Goal: Task Accomplishment & Management: Manage account settings

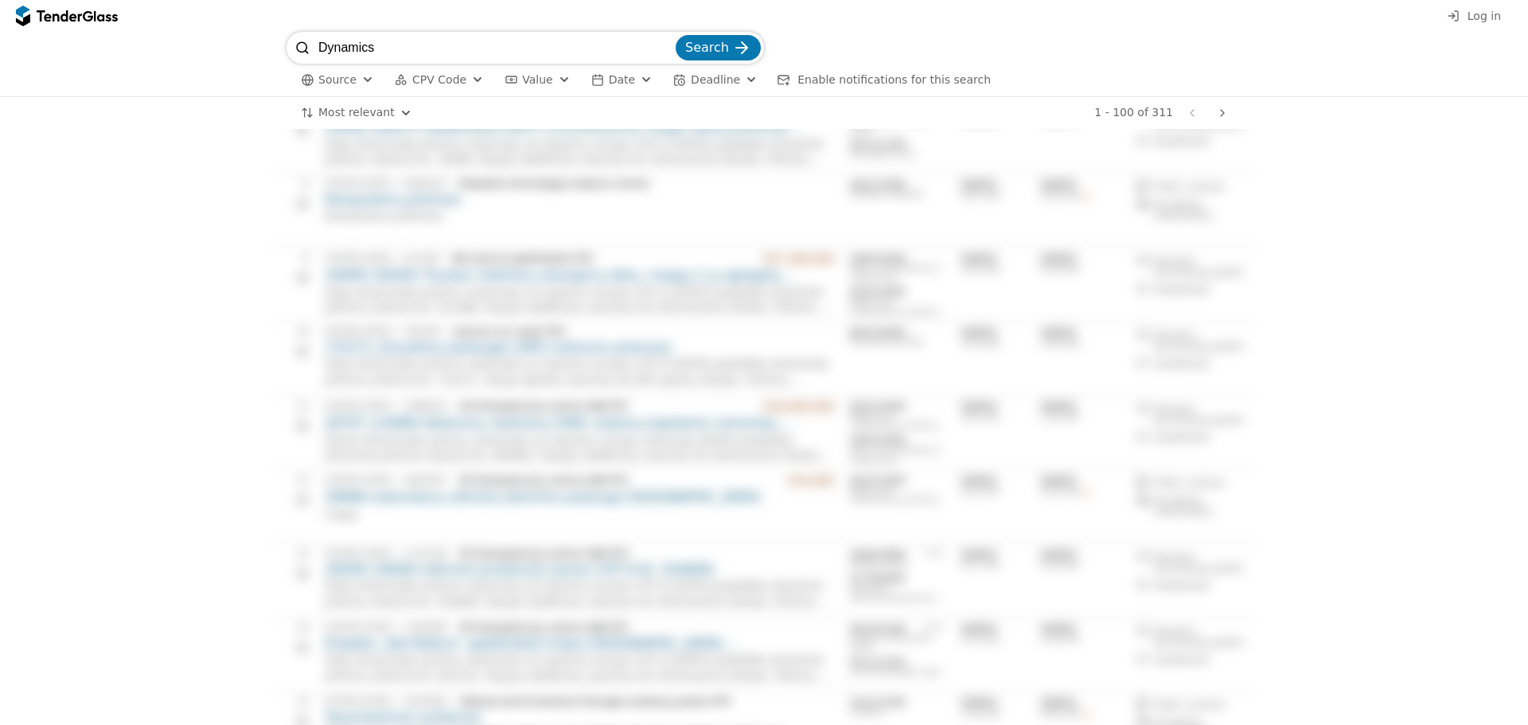
scroll to position [318, 0]
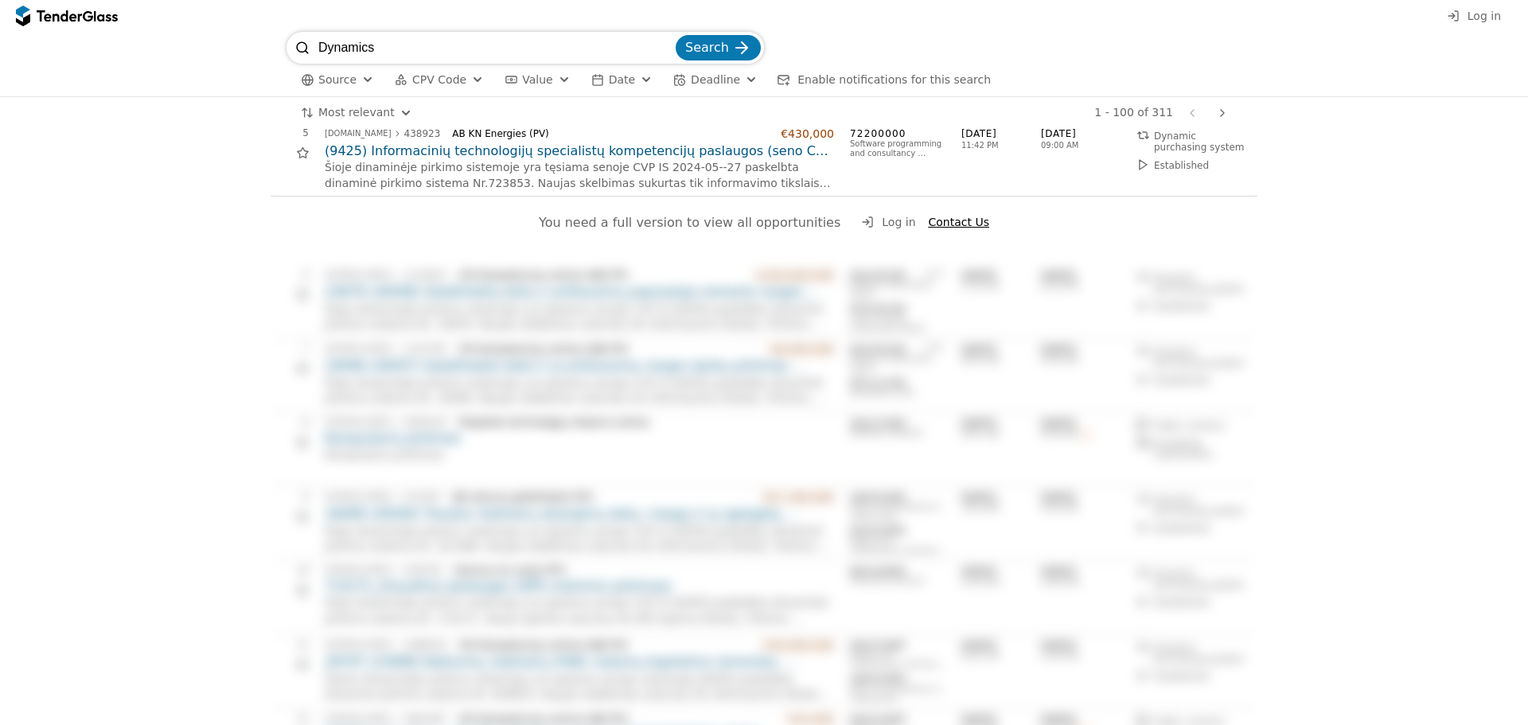
click at [882, 230] on button "Log in" at bounding box center [888, 223] width 64 height 20
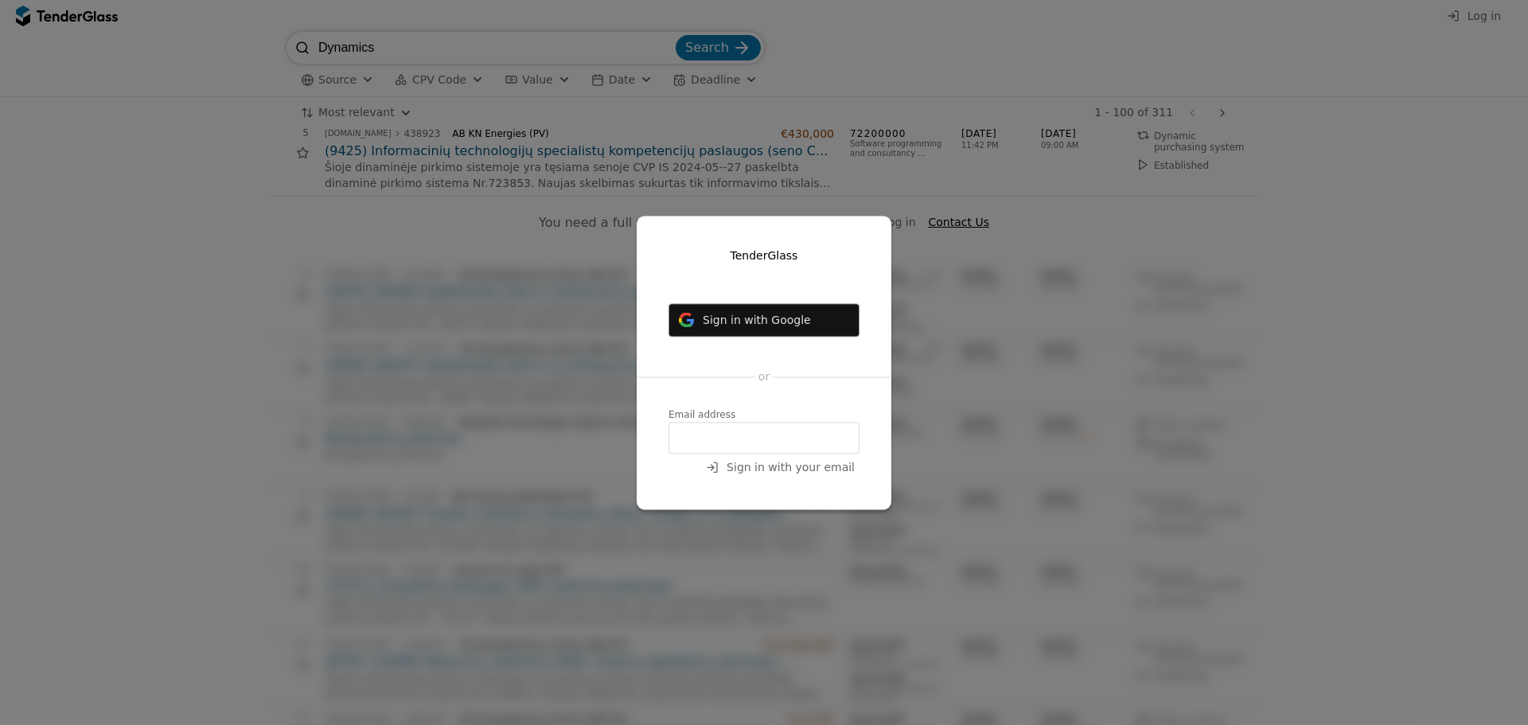
click at [778, 443] on input "email" at bounding box center [764, 438] width 191 height 32
click at [793, 466] on span "Sign in with your email" at bounding box center [791, 467] width 128 height 13
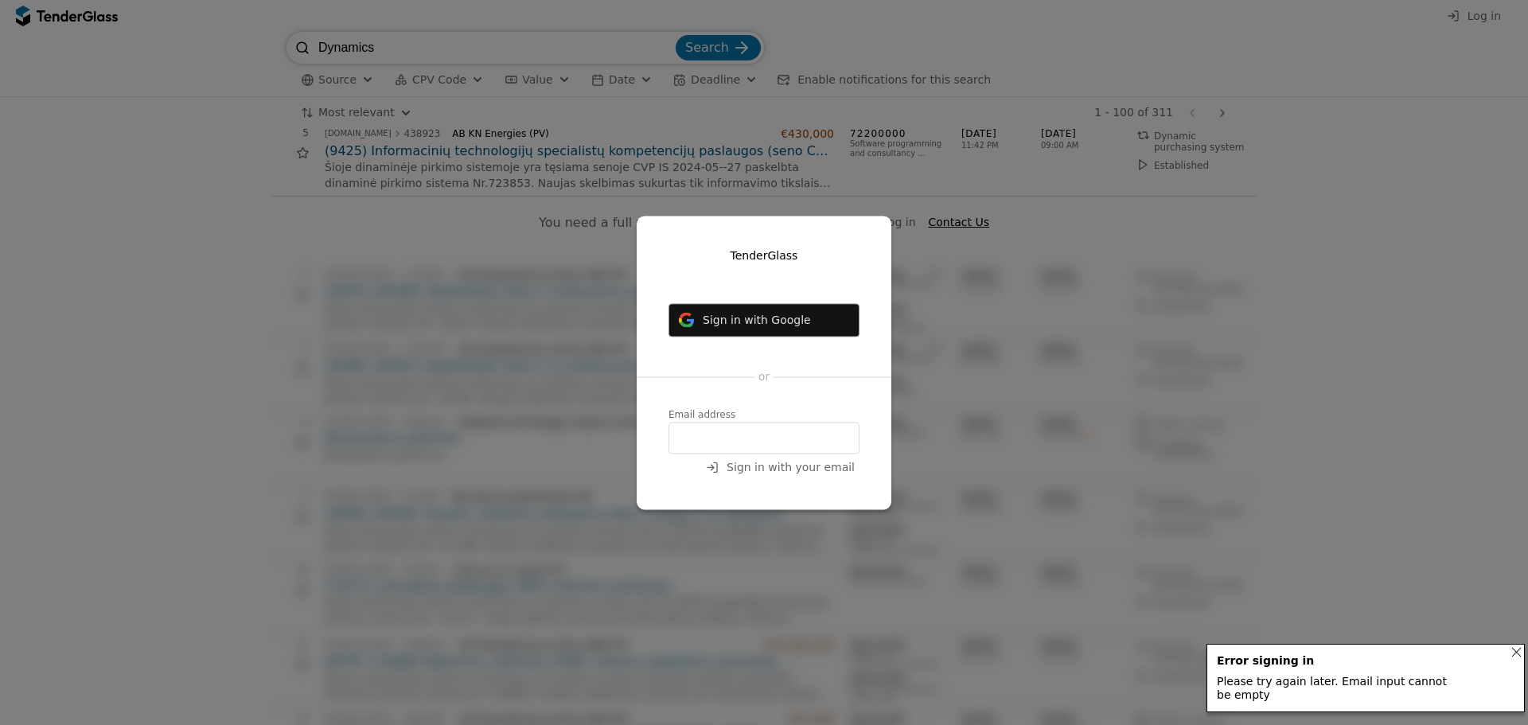
click at [794, 431] on input "email" at bounding box center [764, 438] width 191 height 32
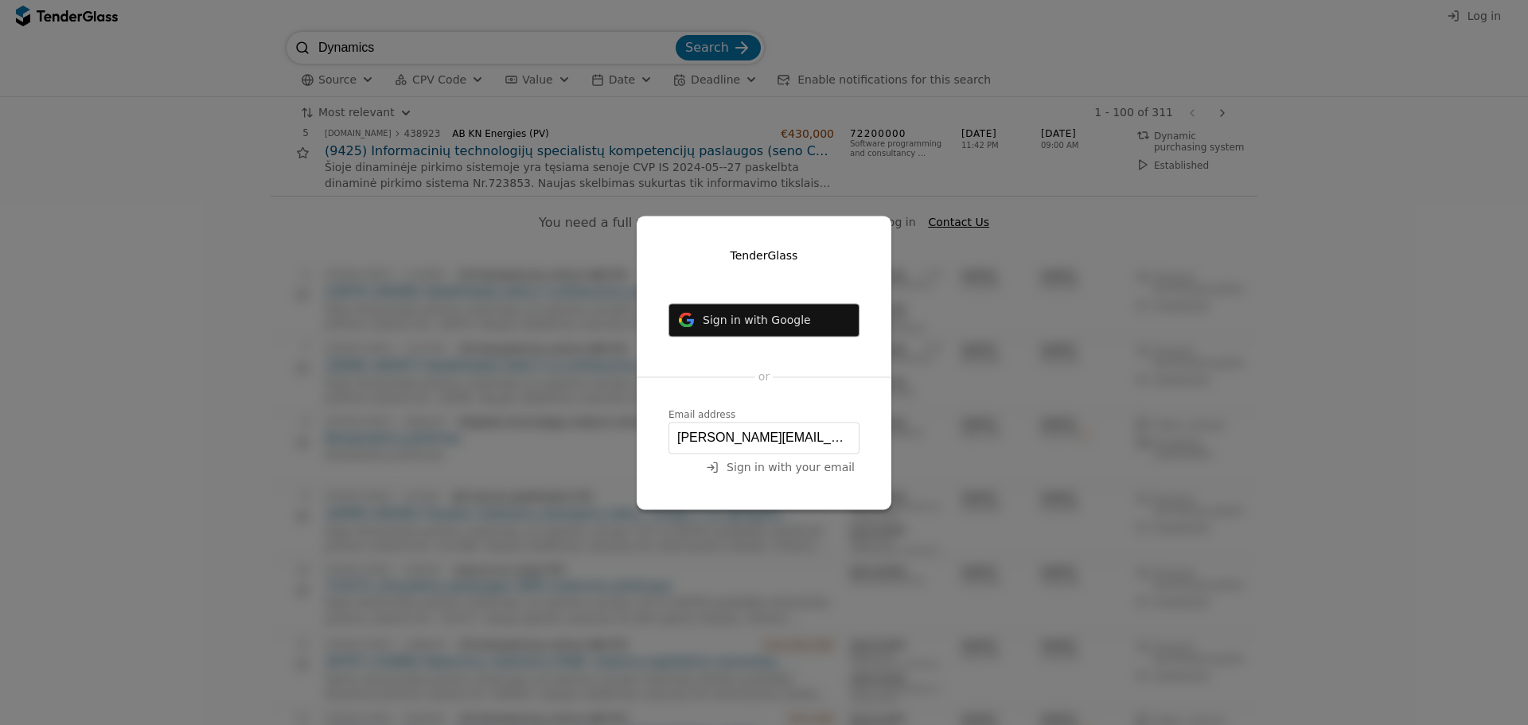
type input "lukas.valvonis@oixio.eu"
click at [809, 466] on span "Sign in with your email" at bounding box center [791, 467] width 128 height 13
